Goal: Navigation & Orientation: Find specific page/section

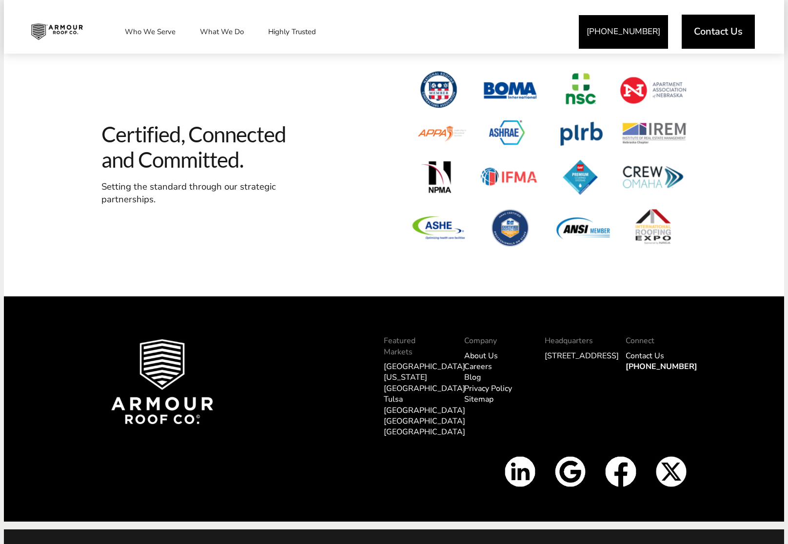
scroll to position [2899, 0]
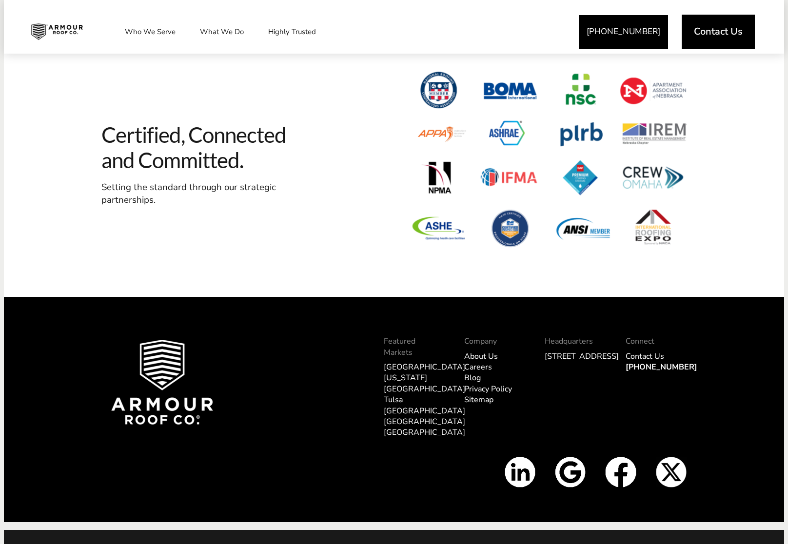
click at [399, 362] on link "[GEOGRAPHIC_DATA]" at bounding box center [424, 367] width 81 height 11
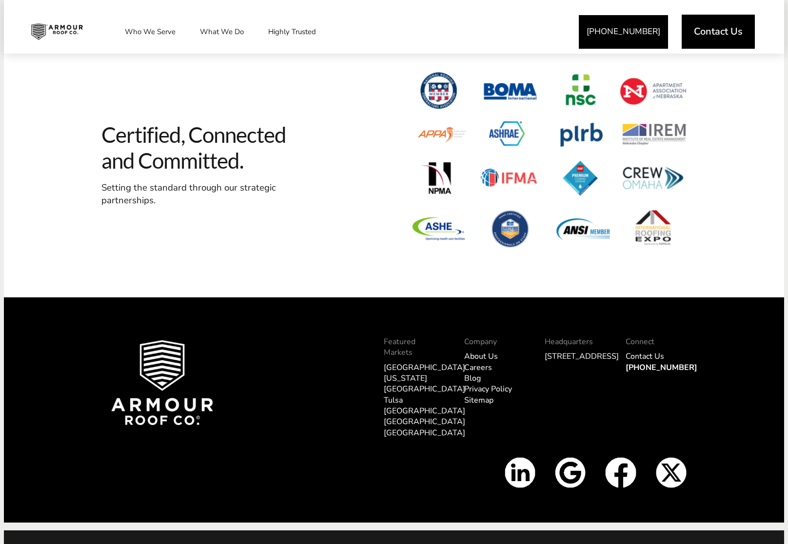
click at [492, 351] on link "About Us" at bounding box center [481, 356] width 34 height 11
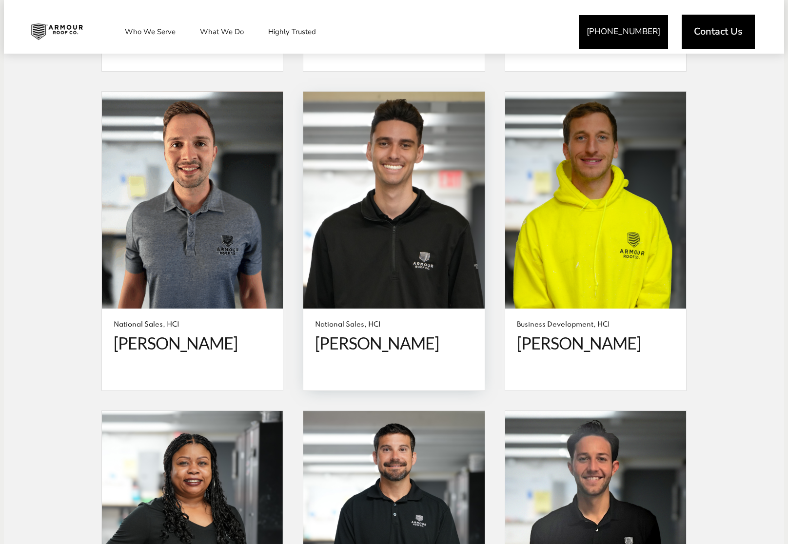
scroll to position [2149, 0]
click at [390, 309] on div "National Sales, HCI [PERSON_NAME]" at bounding box center [393, 350] width 181 height 82
click at [387, 267] on span at bounding box center [393, 201] width 181 height 218
click at [389, 287] on span at bounding box center [393, 201] width 181 height 218
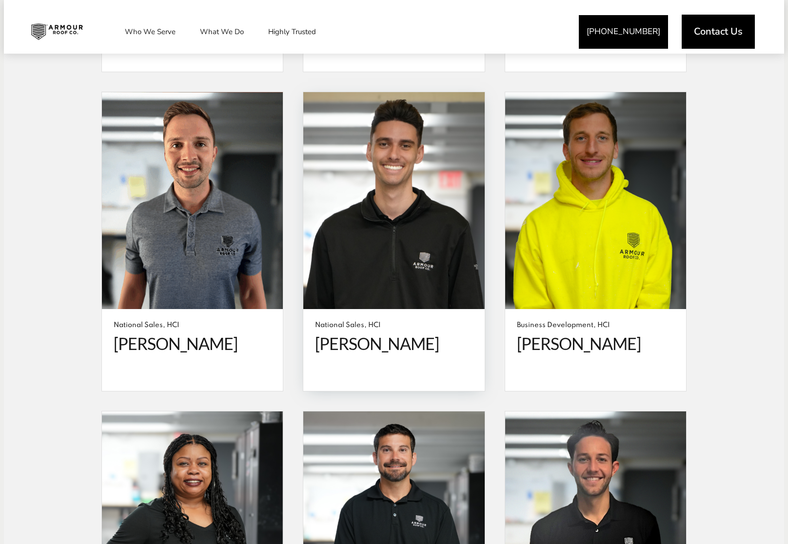
drag, startPoint x: 394, startPoint y: 314, endPoint x: 398, endPoint y: 322, distance: 9.8
click at [394, 334] on span "[PERSON_NAME]" at bounding box center [394, 344] width 158 height 20
